Goal: Check status: Check status

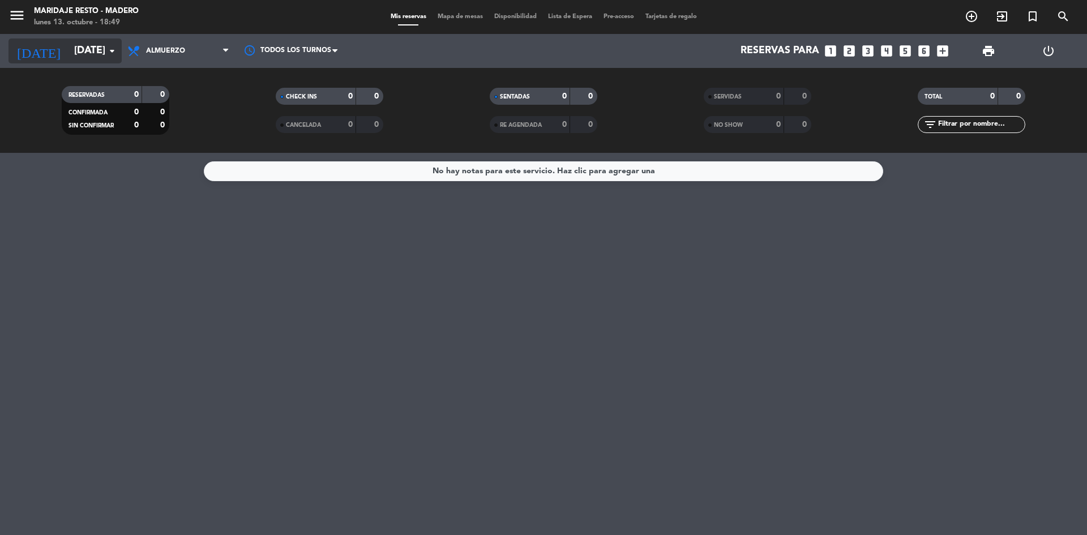
click at [77, 59] on input "[DATE]" at bounding box center [134, 51] width 131 height 23
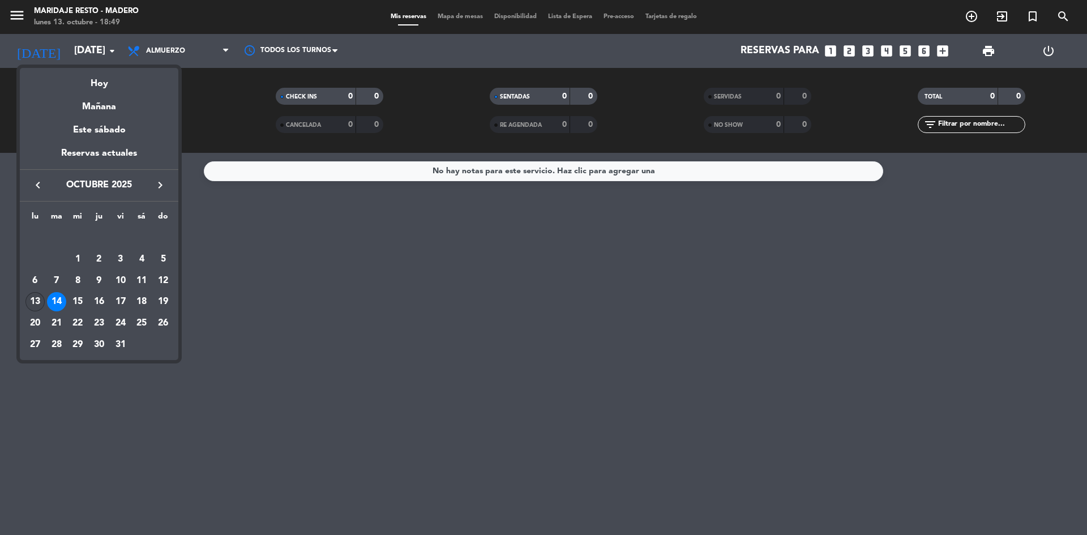
click at [35, 297] on div "13" at bounding box center [34, 301] width 19 height 19
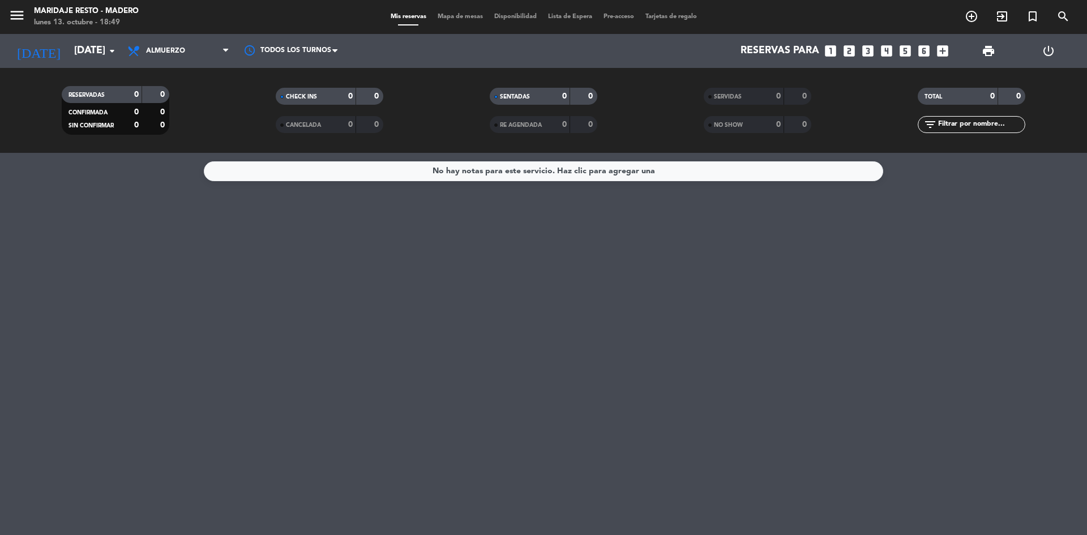
type input "[DATE]"
click at [156, 47] on span "Almuerzo" at bounding box center [165, 51] width 39 height 8
click at [146, 126] on div "menu Maridaje Resto - [PERSON_NAME] [DATE] 13. octubre - 18:49 Mis reservas Map…" at bounding box center [543, 76] width 1087 height 153
drag, startPoint x: 817, startPoint y: 307, endPoint x: 473, endPoint y: 328, distance: 344.9
click at [473, 328] on div "No hay notas para este servicio. Haz clic para agregar una" at bounding box center [543, 344] width 1087 height 382
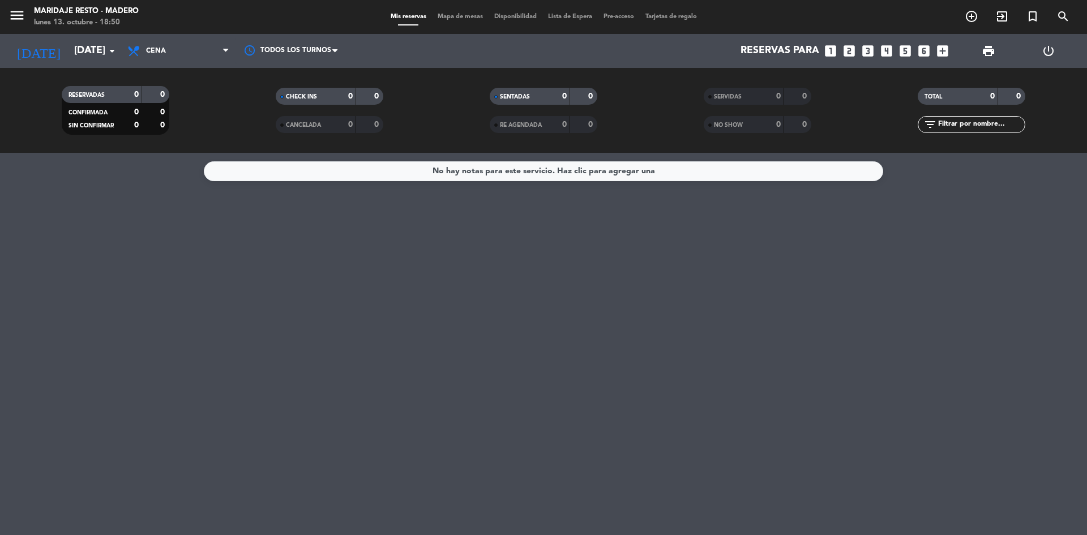
drag, startPoint x: 473, startPoint y: 328, endPoint x: 953, endPoint y: 336, distance: 480.7
click at [953, 336] on div "No hay notas para este servicio. Haz clic para agregar una" at bounding box center [543, 344] width 1087 height 382
click at [959, 470] on div "No hay notas para este servicio. Haz clic para agregar una" at bounding box center [543, 344] width 1087 height 382
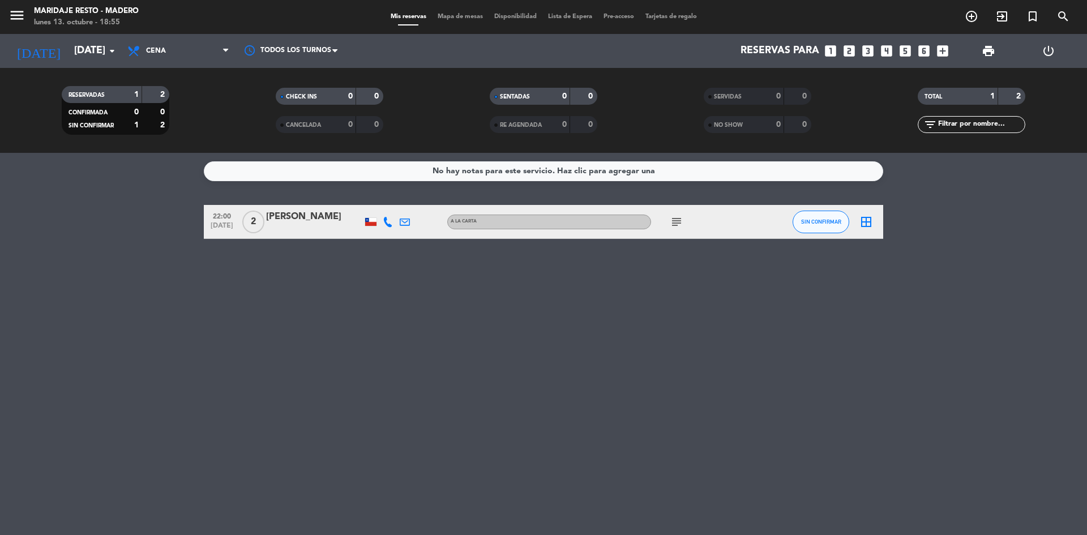
drag, startPoint x: 123, startPoint y: 316, endPoint x: 517, endPoint y: 274, distance: 396.3
click at [517, 274] on div "No hay notas para este servicio. Haz clic para agregar una 22:00 [DATE] 2 [PERS…" at bounding box center [543, 344] width 1087 height 382
click at [807, 489] on div "No hay notas para este servicio. Haz clic para agregar una 22:00 [DATE] 2 [PERS…" at bounding box center [543, 344] width 1087 height 382
click at [672, 453] on div "No hay notas para este servicio. Haz clic para agregar una 22:00 [DATE] 2 [PERS…" at bounding box center [543, 344] width 1087 height 382
click at [731, 444] on div "No hay notas para este servicio. Haz clic para agregar una 22:00 [DATE] 2 [PERS…" at bounding box center [543, 344] width 1087 height 382
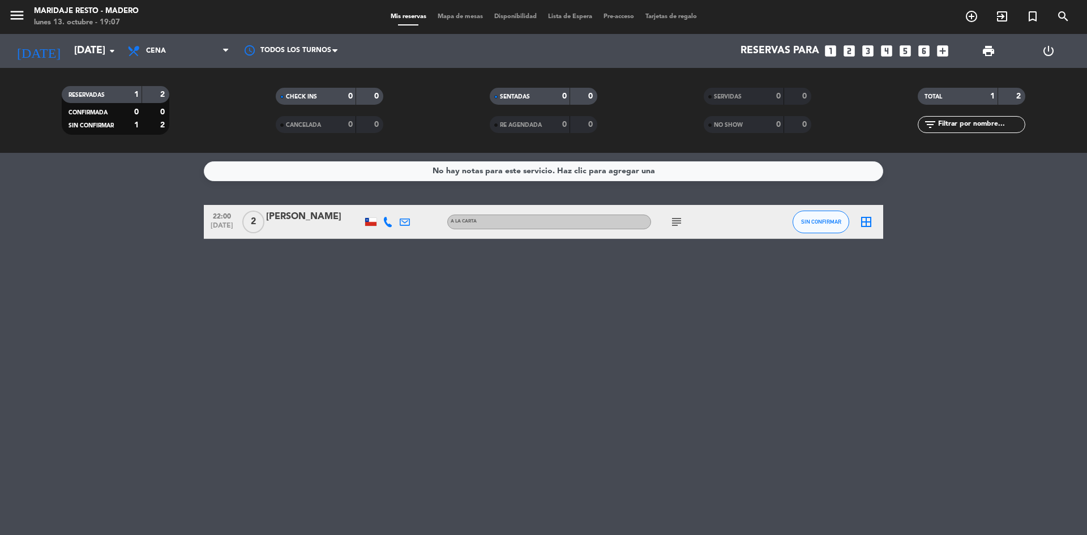
click at [709, 428] on div "No hay notas para este servicio. Haz clic para agregar una 22:00 [DATE] 2 [PERS…" at bounding box center [543, 344] width 1087 height 382
click at [831, 414] on div "No hay notas para este servicio. Haz clic para agregar una 22:00 [DATE] 2 [PERS…" at bounding box center [543, 344] width 1087 height 382
click at [813, 435] on div "No hay notas para este servicio. Haz clic para agregar una 22:00 [DATE] 2 [PERS…" at bounding box center [543, 344] width 1087 height 382
click at [549, 341] on div "No hay notas para este servicio. Haz clic para agregar una 22:00 [DATE] 2 [PERS…" at bounding box center [543, 344] width 1087 height 382
click at [639, 375] on div "No hay notas para este servicio. Haz clic para agregar una 22:00 [DATE] 2 [PERS…" at bounding box center [543, 344] width 1087 height 382
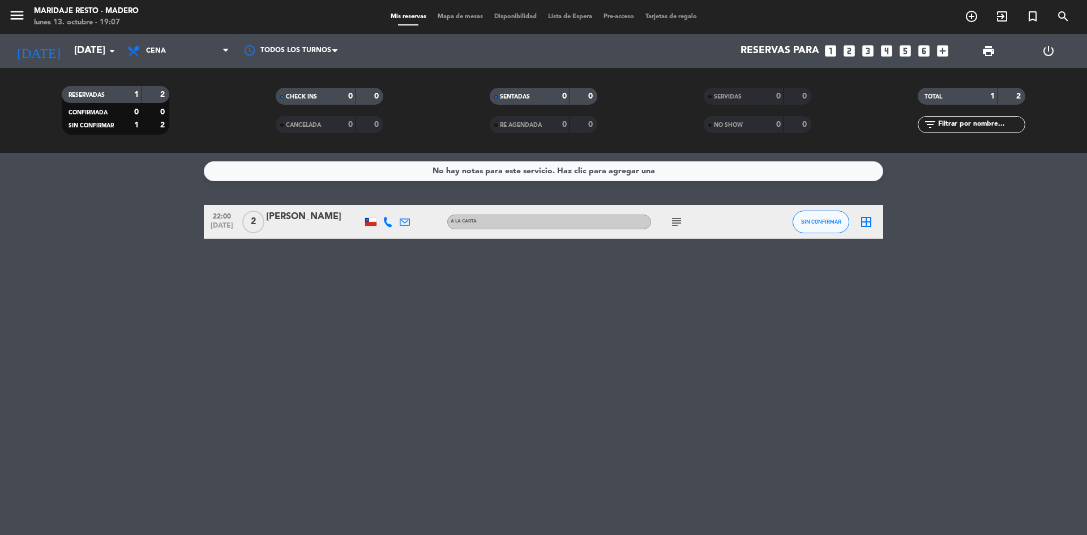
click at [766, 415] on div "No hay notas para este servicio. Haz clic para agregar una 22:00 [DATE] 2 [PERS…" at bounding box center [543, 344] width 1087 height 382
click at [697, 456] on div "No hay notas para este servicio. Haz clic para agregar una 22:00 [DATE] 2 [PERS…" at bounding box center [543, 344] width 1087 height 382
click at [778, 456] on div "No hay notas para este servicio. Haz clic para agregar una 22:00 [DATE] 2 [PERS…" at bounding box center [543, 344] width 1087 height 382
click at [636, 431] on div "No hay notas para este servicio. Haz clic para agregar una 22:00 [DATE] 2 [PERS…" at bounding box center [543, 344] width 1087 height 382
drag, startPoint x: 62, startPoint y: 529, endPoint x: 408, endPoint y: 510, distance: 345.9
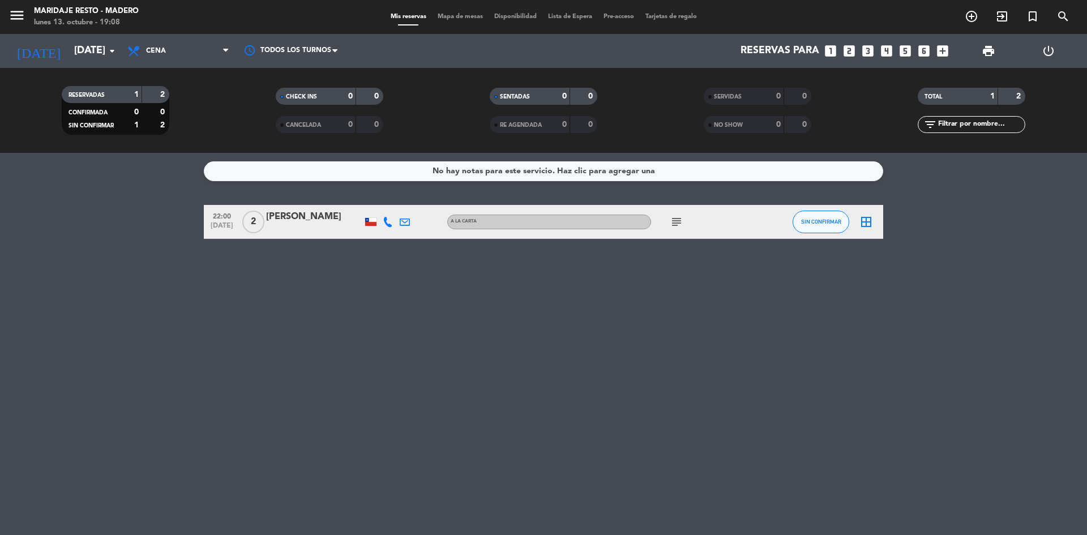
click at [402, 515] on div "No hay notas para este servicio. Haz clic para agregar una 22:00 [DATE] 2 [PERS…" at bounding box center [543, 344] width 1087 height 382
